Goal: Information Seeking & Learning: Learn about a topic

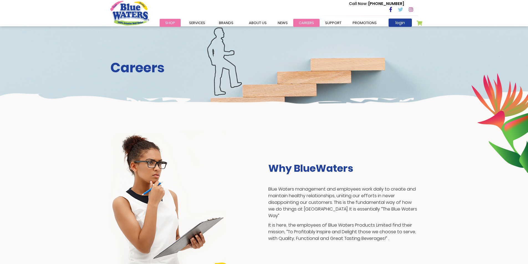
click at [302, 24] on link "careers" at bounding box center [306, 23] width 26 height 8
click at [302, 25] on link "careers" at bounding box center [306, 23] width 26 height 8
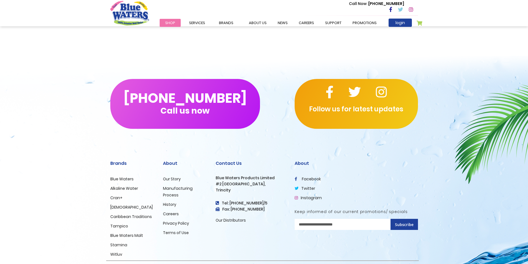
scroll to position [503, 0]
